Goal: Transaction & Acquisition: Purchase product/service

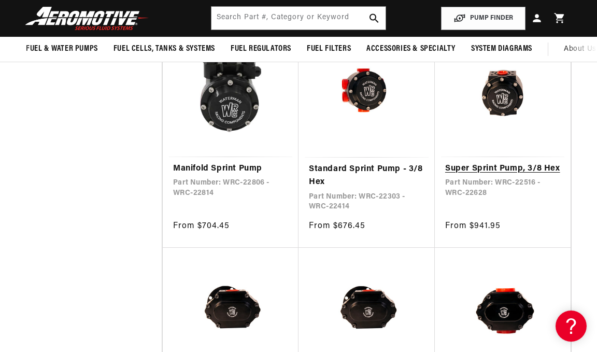
scroll to position [713, 0]
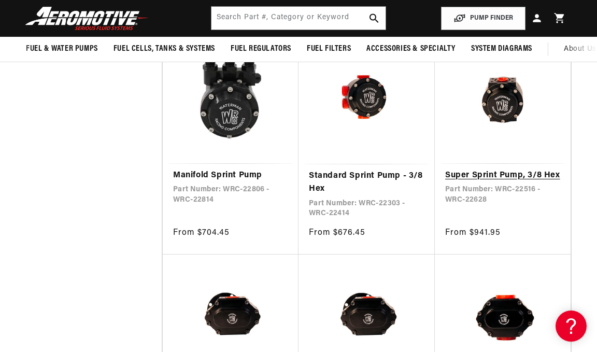
click at [502, 169] on link "Super Sprint Pump, 3/8 Hex" at bounding box center [502, 175] width 115 height 13
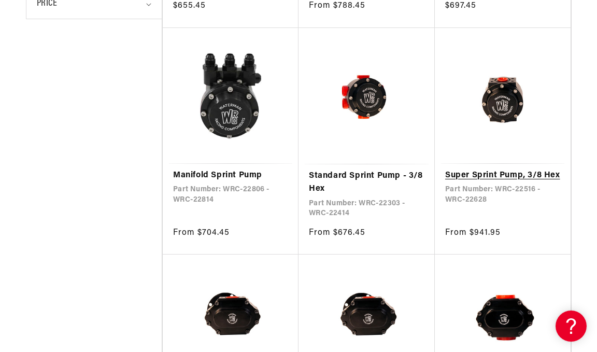
scroll to position [106, 0]
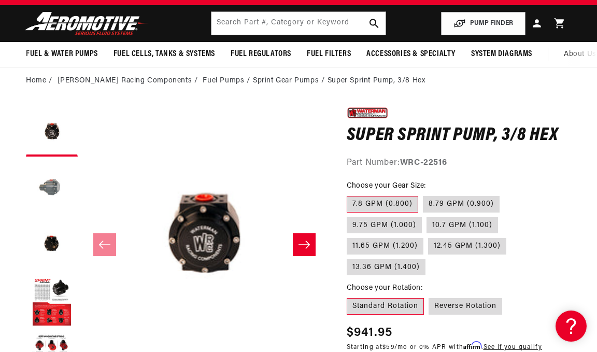
click at [53, 188] on button "Load image 2 in gallery view" at bounding box center [52, 188] width 52 height 52
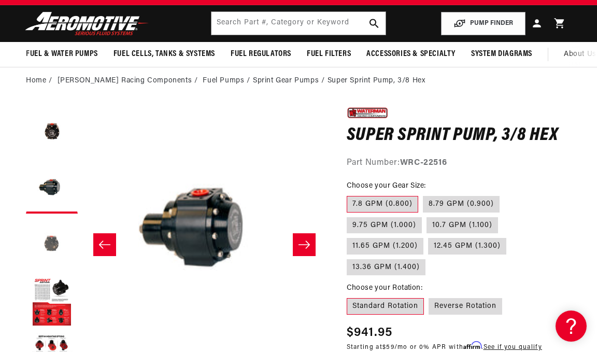
click at [48, 245] on button "Load image 3 in gallery view" at bounding box center [52, 245] width 52 height 52
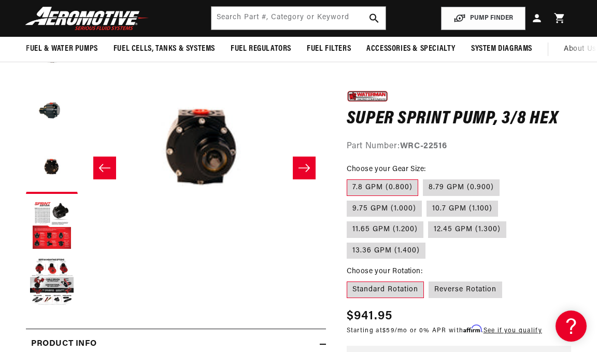
scroll to position [114, 0]
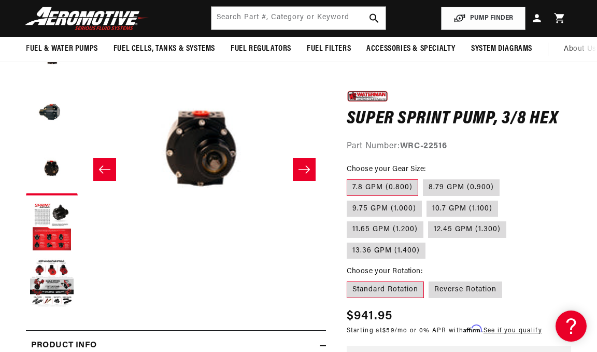
click at [303, 165] on icon "Slide right" at bounding box center [304, 169] width 12 height 10
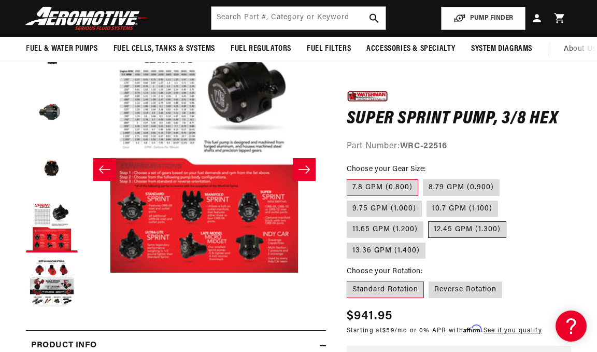
click at [428, 233] on label "12.45 GPM (1.300)" at bounding box center [467, 229] width 78 height 17
click at [428, 220] on input "12.45 GPM (1.300)" at bounding box center [428, 219] width 1 height 1
radio input "true"
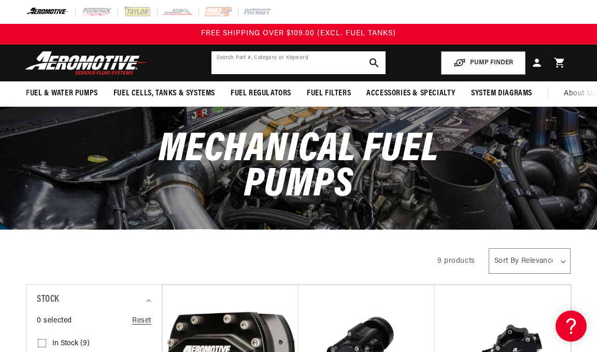
click at [307, 65] on input "text" at bounding box center [298, 62] width 174 height 23
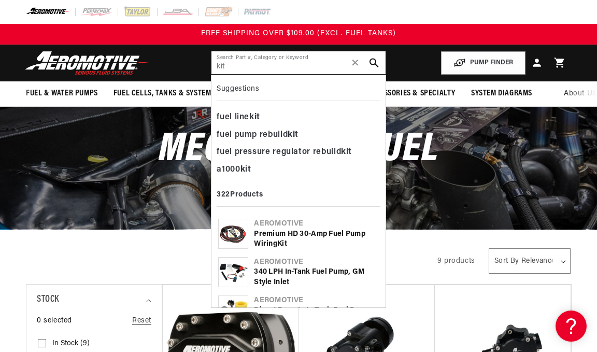
click at [215, 70] on input "kit" at bounding box center [298, 62] width 174 height 23
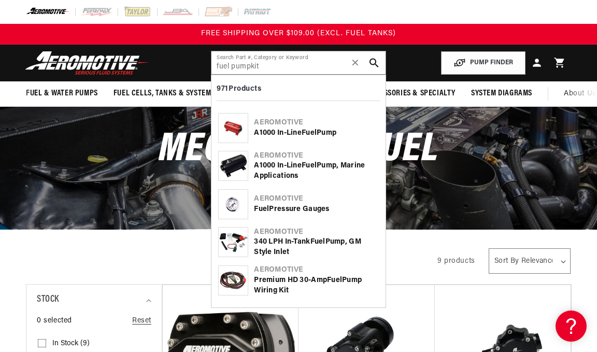
drag, startPoint x: 383, startPoint y: 98, endPoint x: 378, endPoint y: 126, distance: 28.4
click at [378, 126] on div "971 Products Aeromotive A1000 In-Line Fuel Pump Aeromotive A1000 In-Line Fuel P…" at bounding box center [298, 191] width 175 height 233
click at [249, 66] on input "fuel pumpkit" at bounding box center [298, 62] width 174 height 23
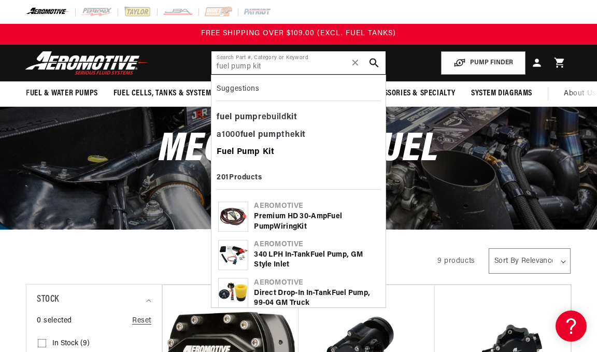
type input "fuel pump kit"
click at [232, 155] on b "Fuel" at bounding box center [226, 152] width 18 height 8
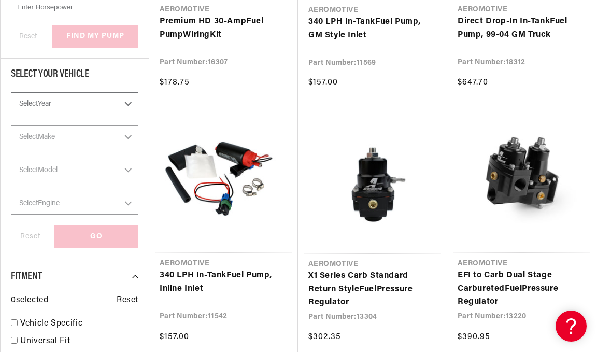
scroll to position [351, 0]
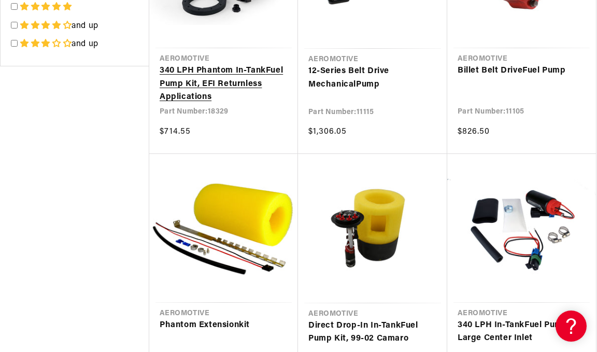
scroll to position [1828, 0]
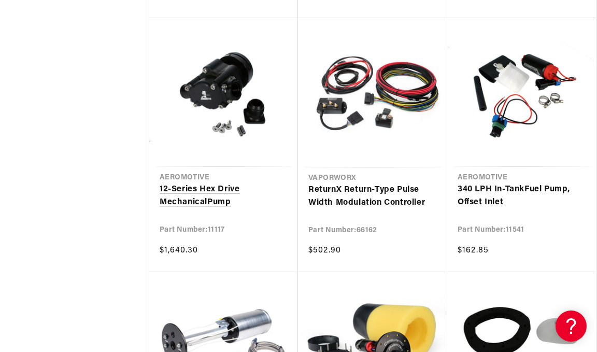
scroll to position [2212, 0]
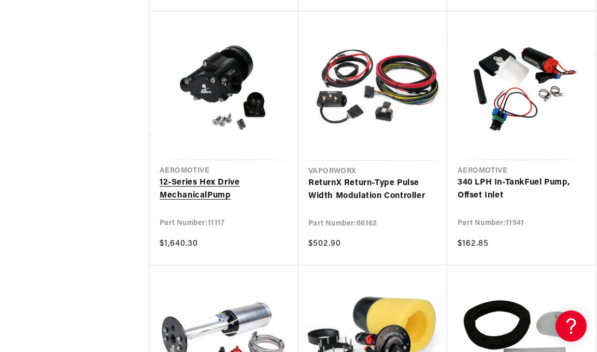
click at [233, 176] on link "12-Series Hex Drive Mechanical Pump" at bounding box center [224, 189] width 128 height 26
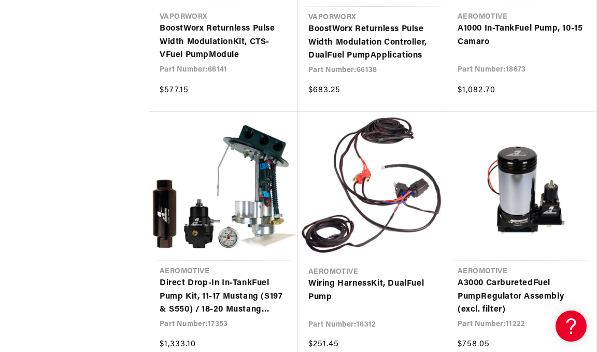
scroll to position [2876, 0]
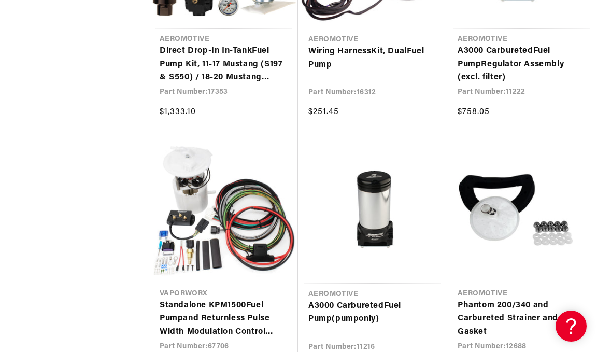
scroll to position [3111, 0]
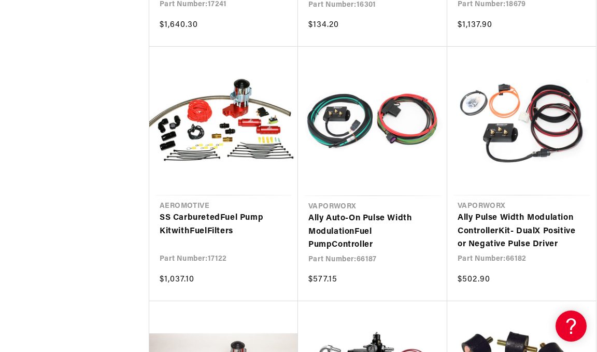
scroll to position [4044, 0]
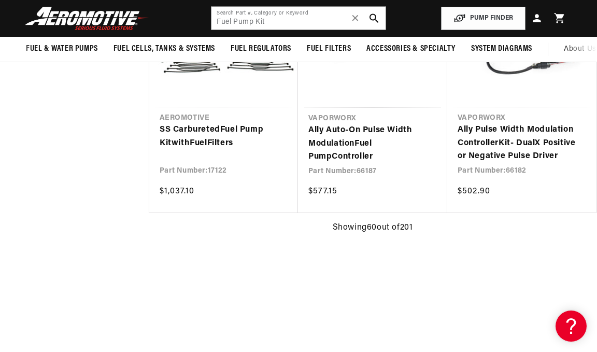
scroll to position [3956, 0]
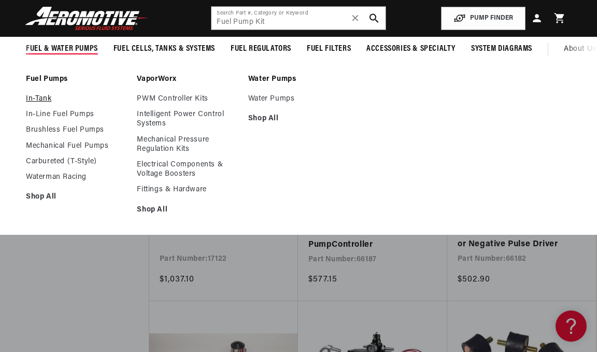
click at [42, 98] on link "In-Tank" at bounding box center [76, 98] width 100 height 9
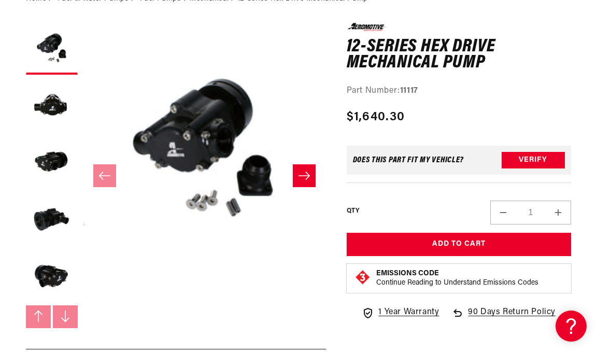
scroll to position [128, 0]
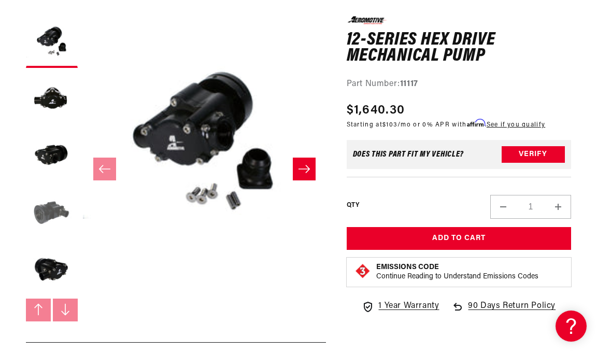
click at [66, 215] on button "Load image 4 in gallery view" at bounding box center [52, 213] width 52 height 52
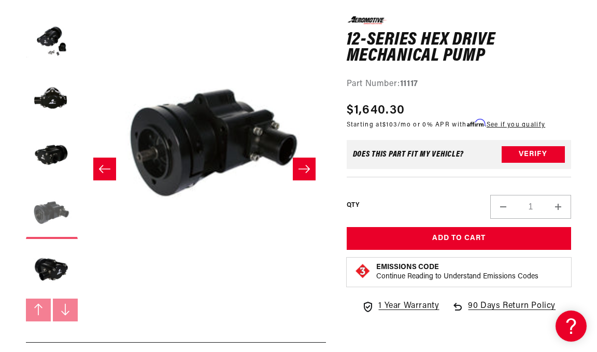
scroll to position [0, 728]
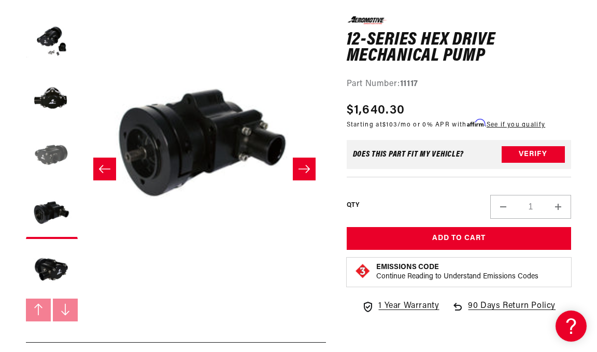
click at [46, 157] on button "Load image 3 in gallery view" at bounding box center [52, 156] width 52 height 52
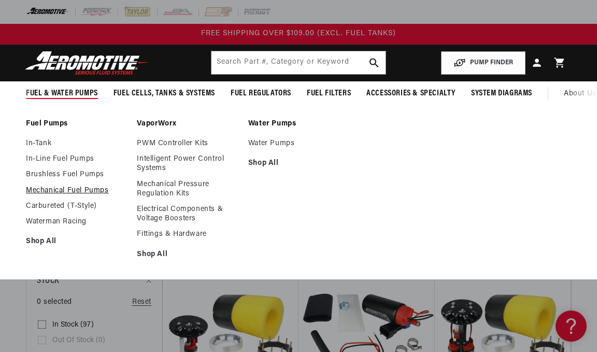
click at [65, 190] on link "Mechanical Fuel Pumps" at bounding box center [76, 190] width 100 height 9
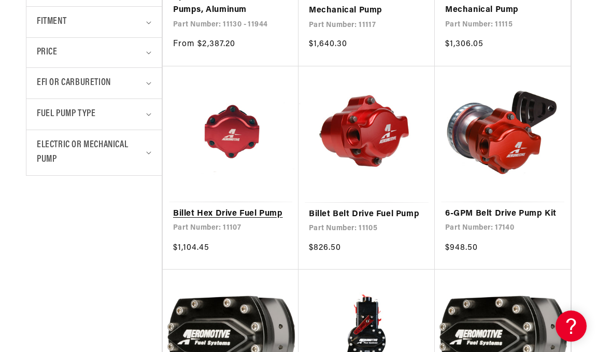
scroll to position [443, 0]
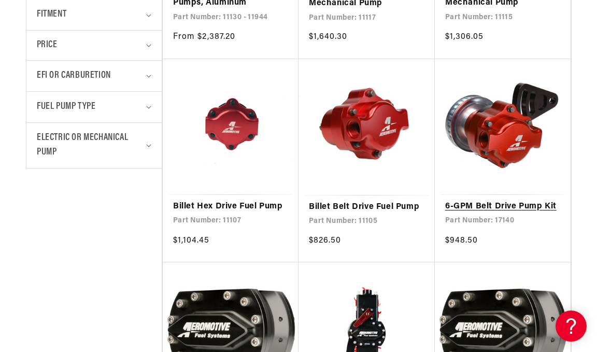
click at [517, 200] on link "6-GPM Belt Drive Pump Kit" at bounding box center [502, 206] width 115 height 13
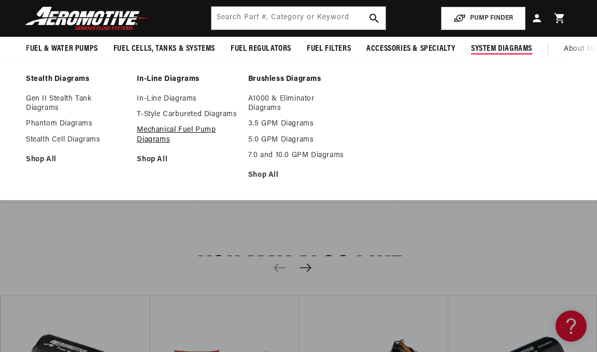
click at [197, 141] on link "Mechanical Fuel Pump Diagrams" at bounding box center [187, 134] width 100 height 19
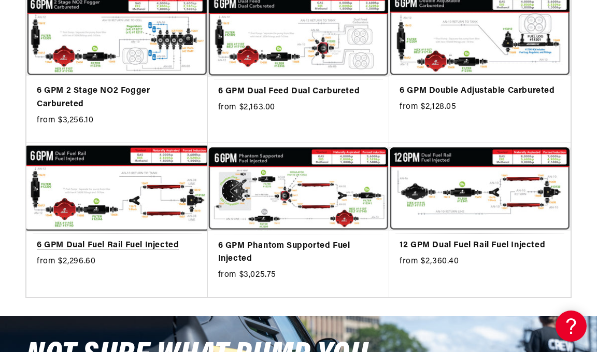
click at [147, 239] on link "6 GPM Dual Fuel Rail Fuel Injected" at bounding box center [117, 245] width 161 height 13
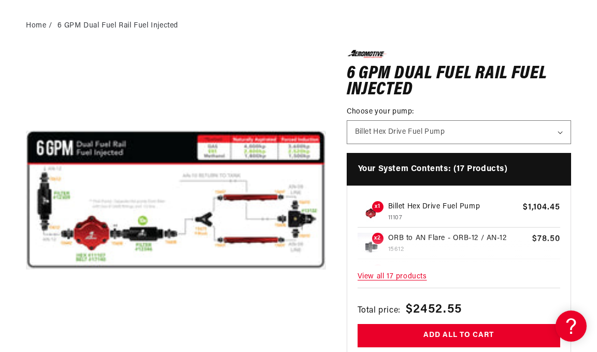
scroll to position [128, 0]
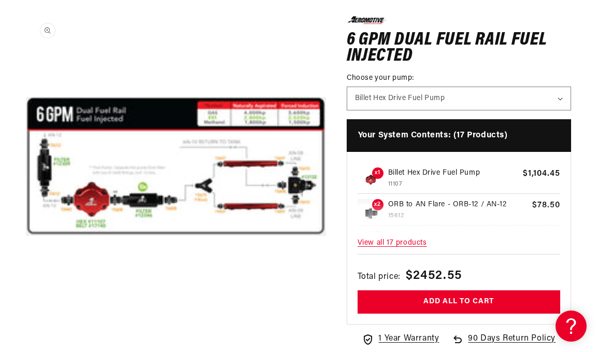
click at [26, 316] on button "Open media 1 in modal" at bounding box center [26, 316] width 0 height 0
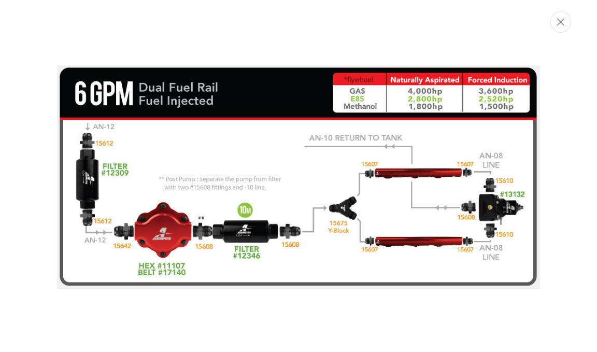
scroll to position [0, 0]
click at [559, 19] on icon "Close" at bounding box center [560, 22] width 7 height 8
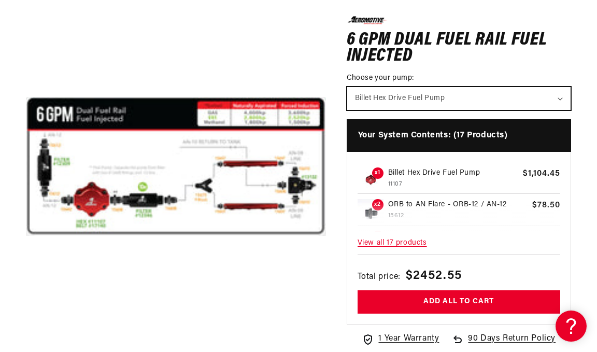
select select "/products/6-gpm-belt-drive-pump-kit"
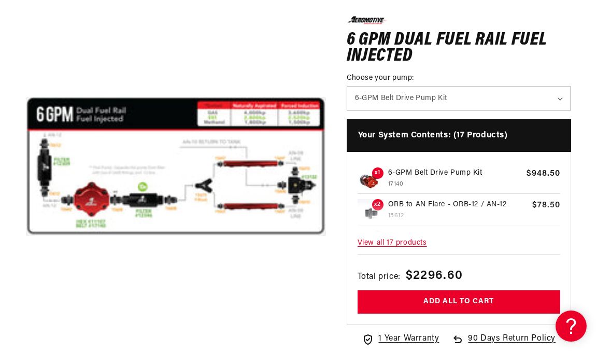
click at [578, 214] on section "0.0 star rating Write a review 6 GPM Dual Fuel Rail Fuel Injected 6 GPM Dual Fu…" at bounding box center [298, 224] width 597 height 436
click at [582, 235] on section "0.0 star rating Write a review 6 GPM Dual Fuel Rail Fuel Injected 6 GPM Dual Fu…" at bounding box center [298, 224] width 597 height 436
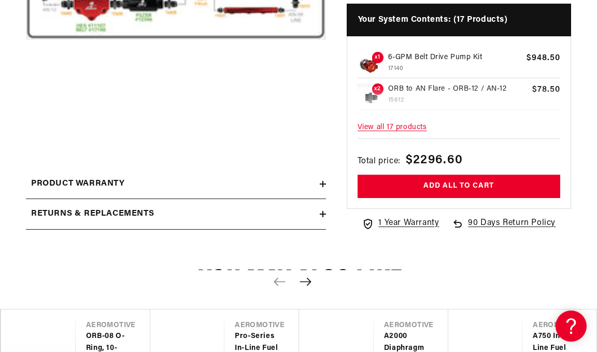
scroll to position [324, 0]
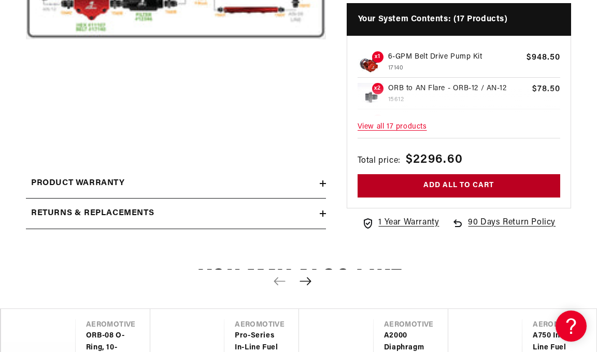
click at [414, 182] on button "Add all to cart" at bounding box center [458, 185] width 203 height 23
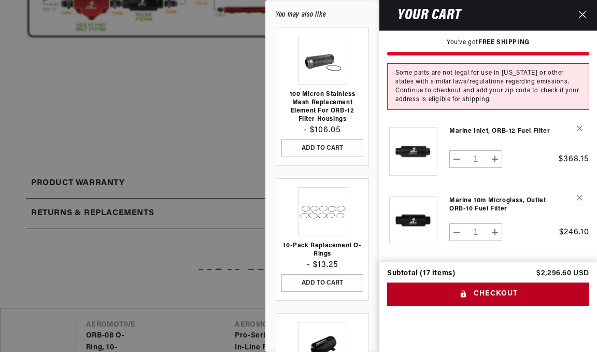
click at [427, 282] on button "Checkout" at bounding box center [488, 293] width 202 height 23
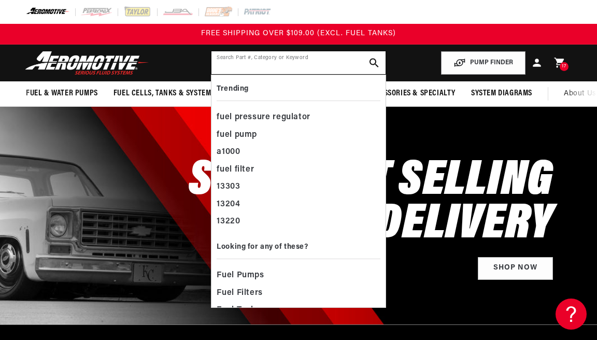
click at [305, 67] on input "text" at bounding box center [298, 62] width 174 height 23
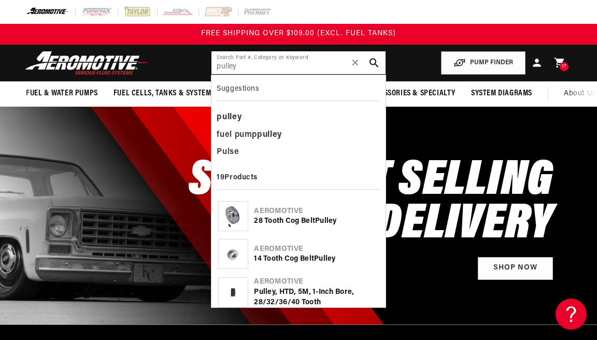
type input "pulley"
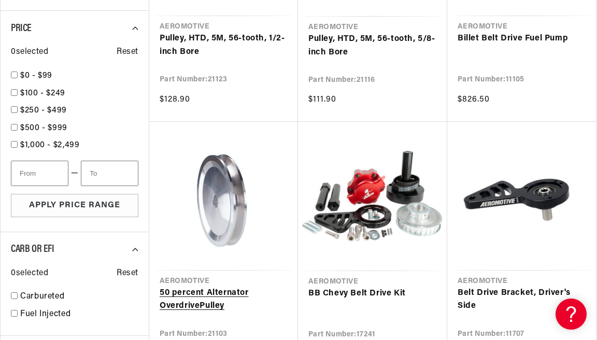
scroll to position [837, 0]
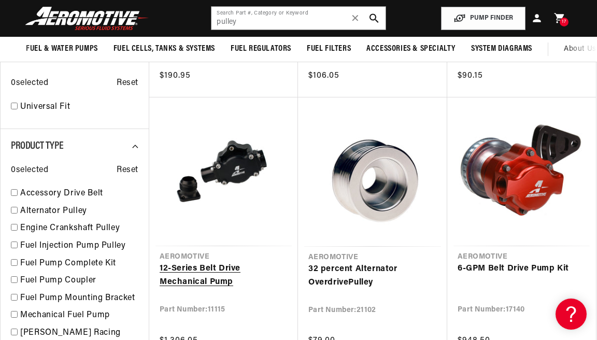
scroll to position [309, 0]
